Goal: Navigation & Orientation: Find specific page/section

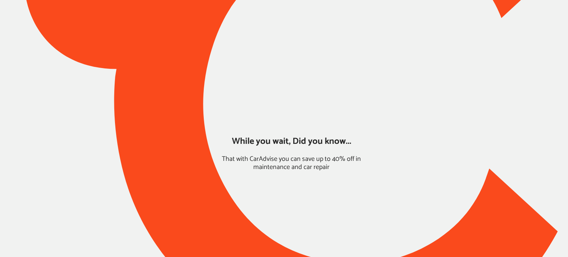
type input "*****"
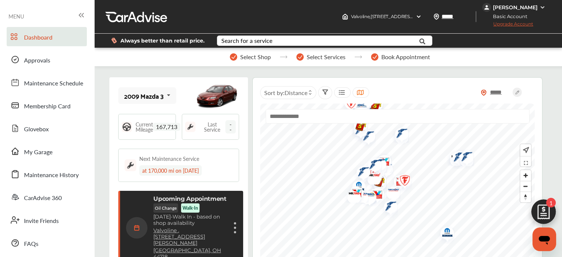
click at [550, 213] on img at bounding box center [543, 213] width 35 height 35
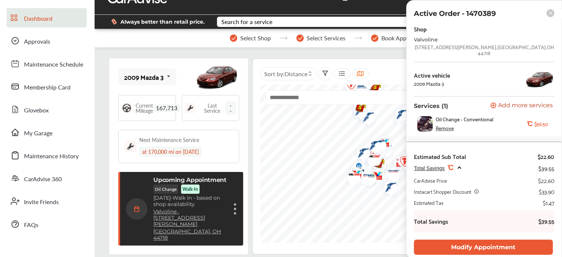
scroll to position [2, 0]
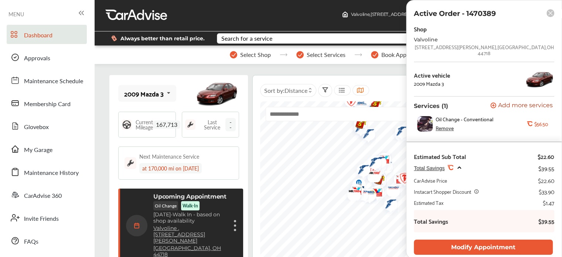
click at [550, 11] on rect at bounding box center [551, 13] width 8 height 8
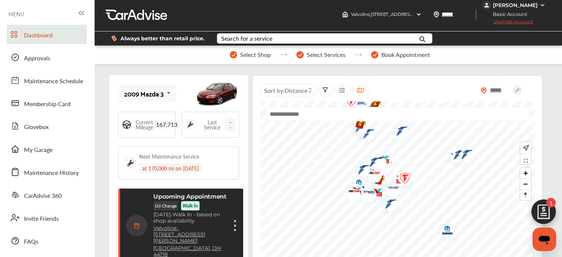
click at [513, 7] on div "[PERSON_NAME]" at bounding box center [515, 5] width 45 height 7
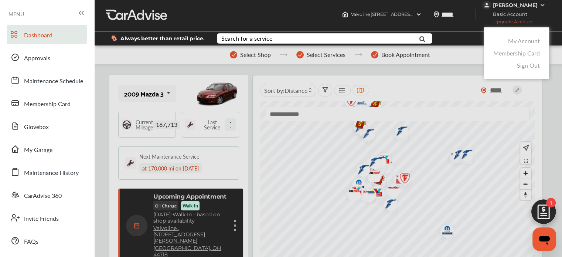
click at [511, 51] on link "Membership Card" at bounding box center [517, 53] width 47 height 9
